Goal: Task Accomplishment & Management: Complete application form

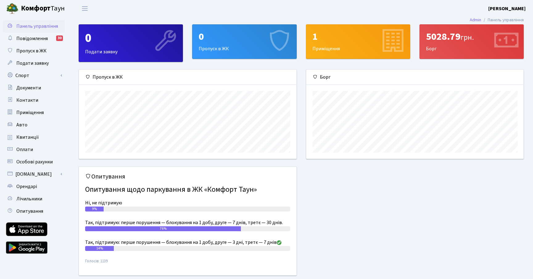
scroll to position [89, 217]
click at [41, 51] on span "Пропуск в ЖК" at bounding box center [31, 50] width 30 height 7
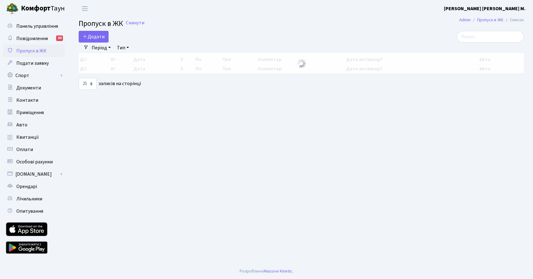
select select "25"
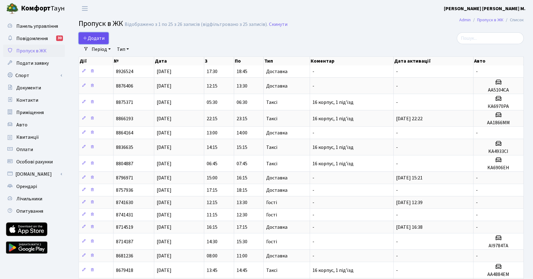
click at [93, 40] on span "Додати" at bounding box center [94, 38] width 22 height 7
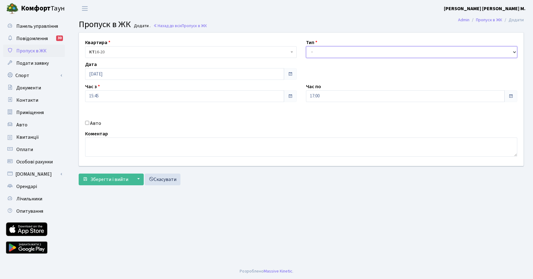
click at [315, 55] on select "- Доставка Таксі Гості Сервіс" at bounding box center [411, 52] width 211 height 12
select select "1"
click at [306, 46] on select "- Доставка Таксі Гості Сервіс" at bounding box center [411, 52] width 211 height 12
click at [111, 181] on span "Зберегти і вийти" at bounding box center [109, 179] width 38 height 7
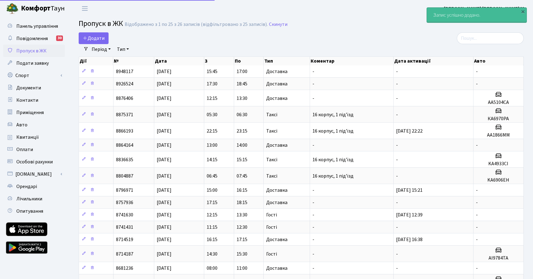
select select "25"
